Goal: Task Accomplishment & Management: Use online tool/utility

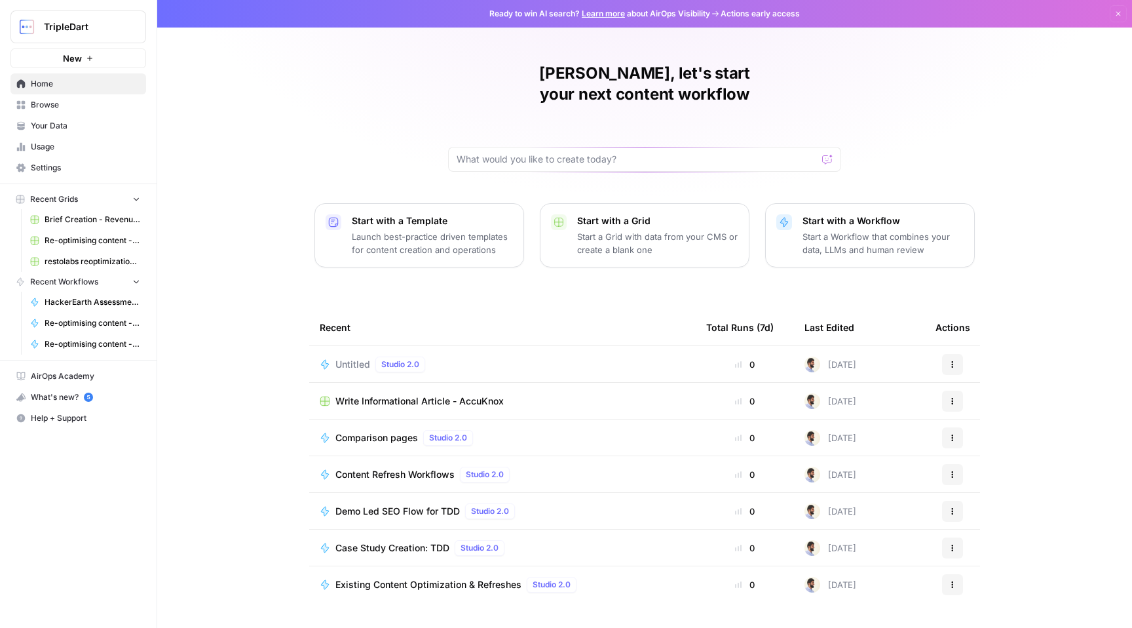
click at [400, 394] on span "Write Informational Article - AccuKnox" at bounding box center [419, 400] width 168 height 13
